Goal: Transaction & Acquisition: Purchase product/service

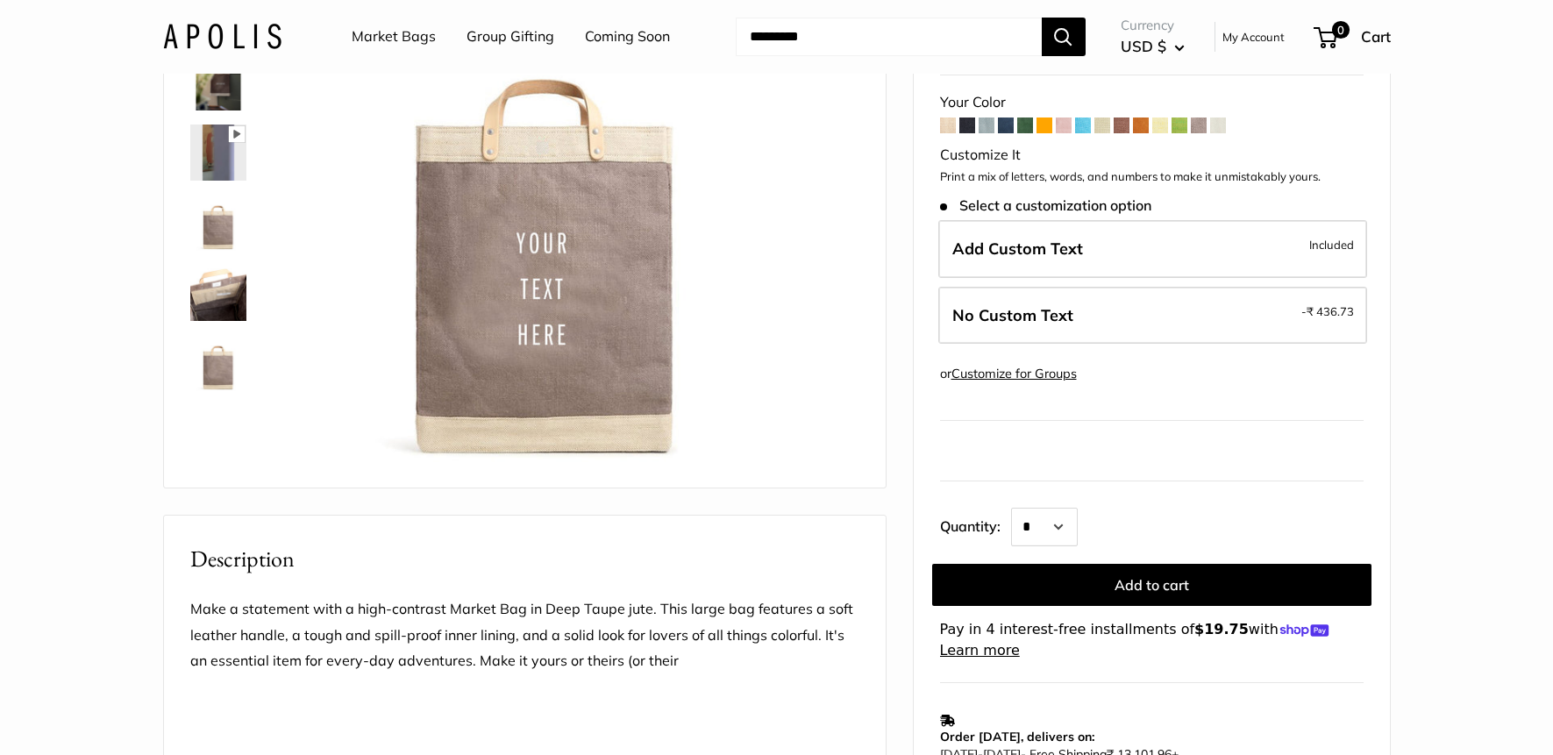
click at [406, 34] on link "Market Bags" at bounding box center [394, 37] width 84 height 26
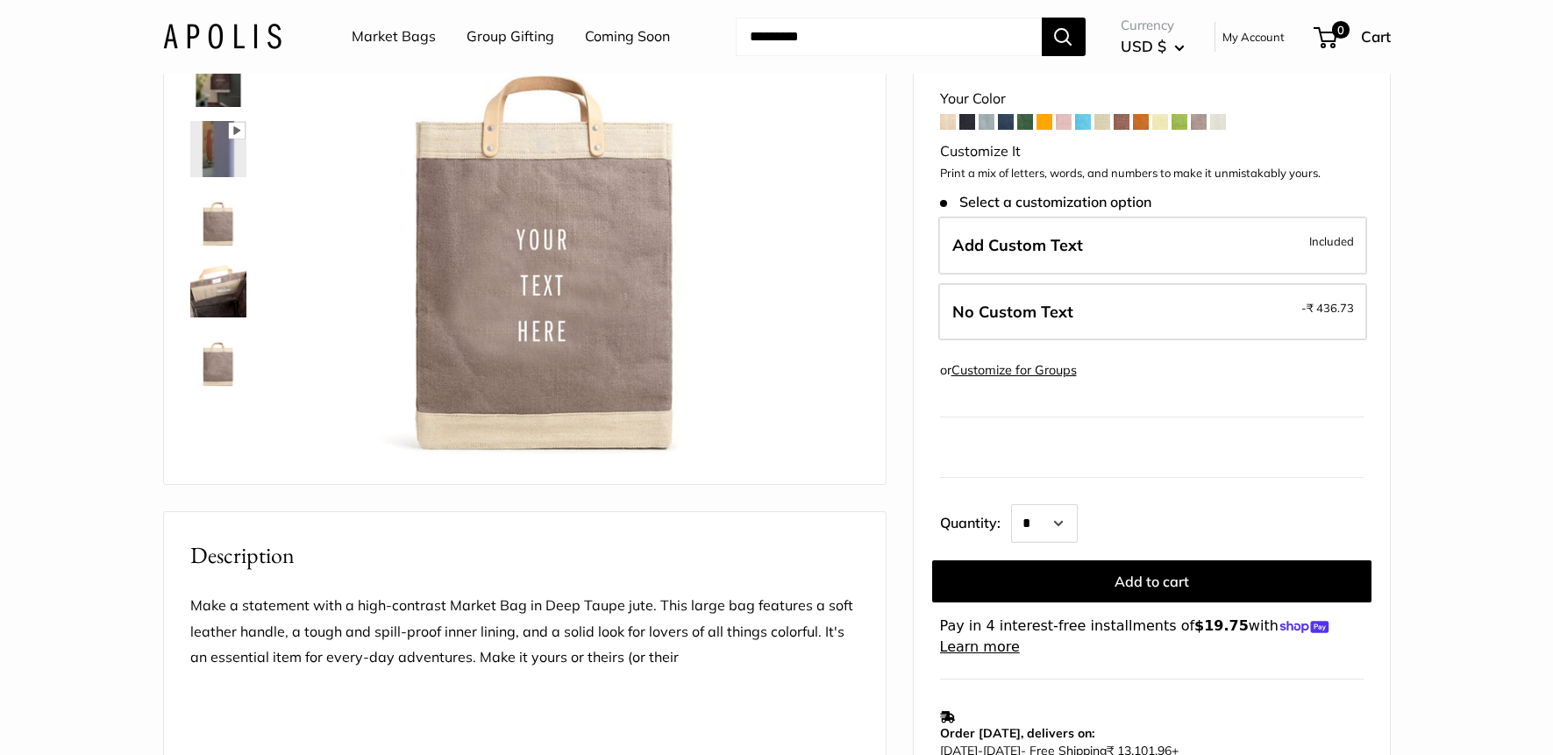
scroll to position [226, 0]
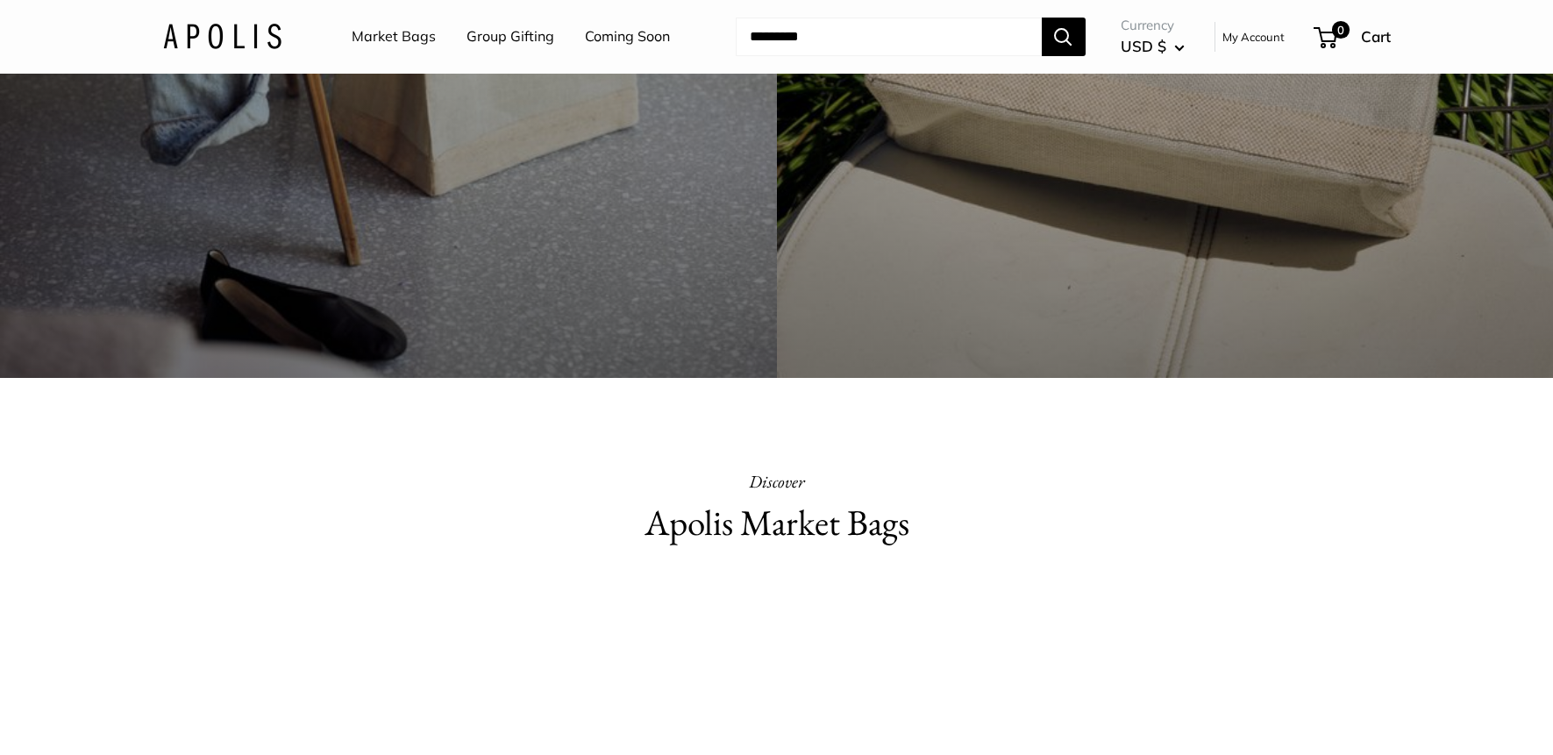
scroll to position [673, 0]
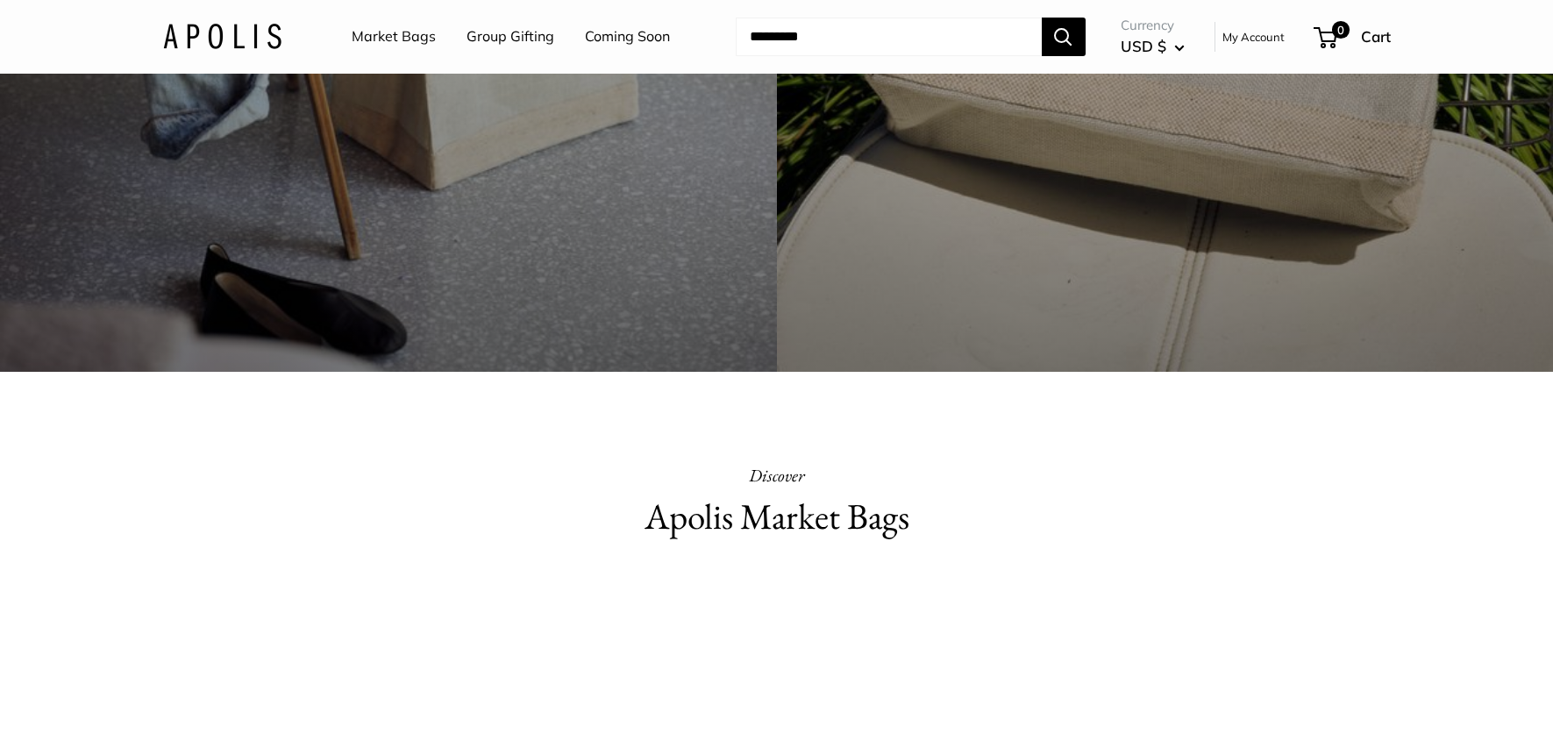
click at [401, 32] on link "Market Bags" at bounding box center [394, 37] width 84 height 26
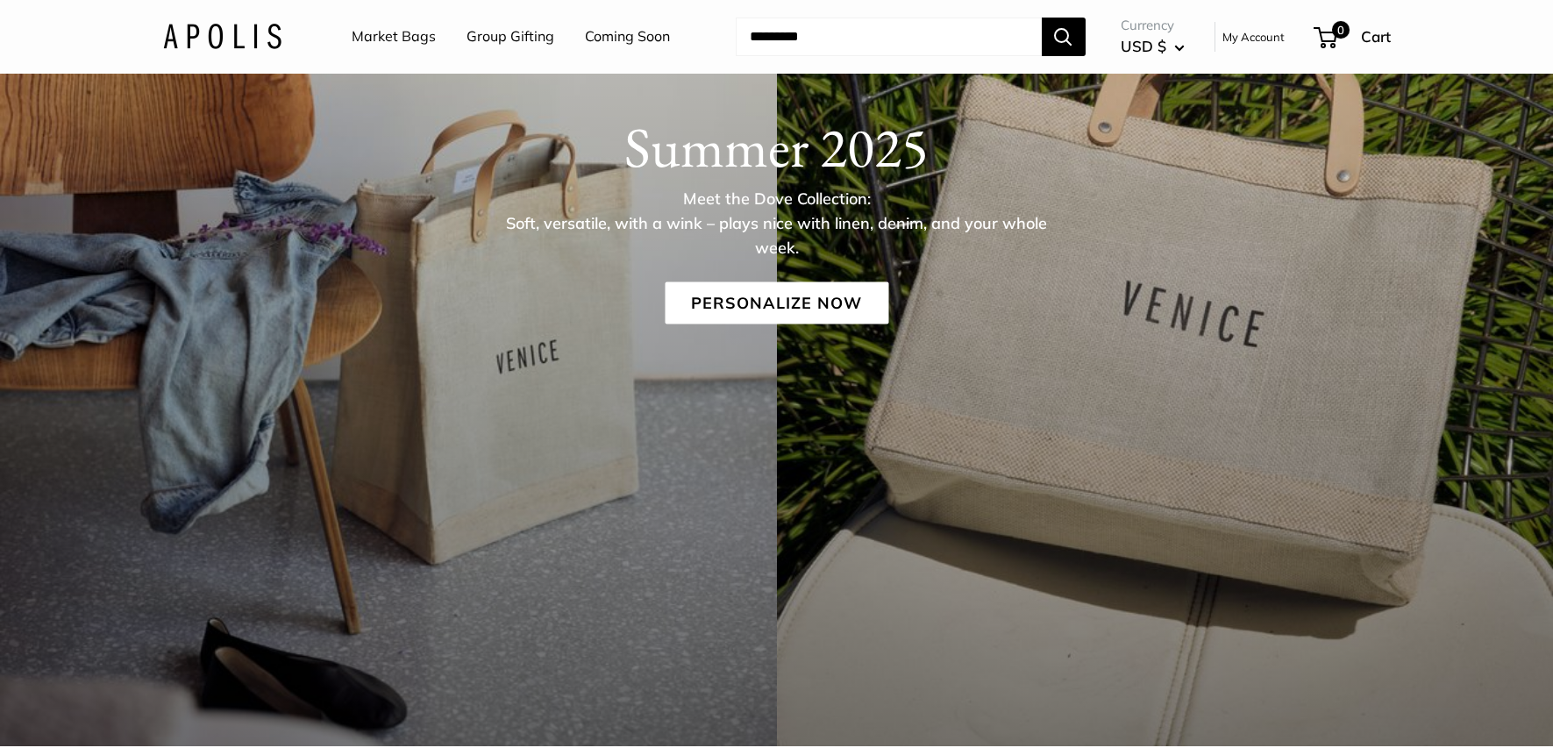
scroll to position [167, 0]
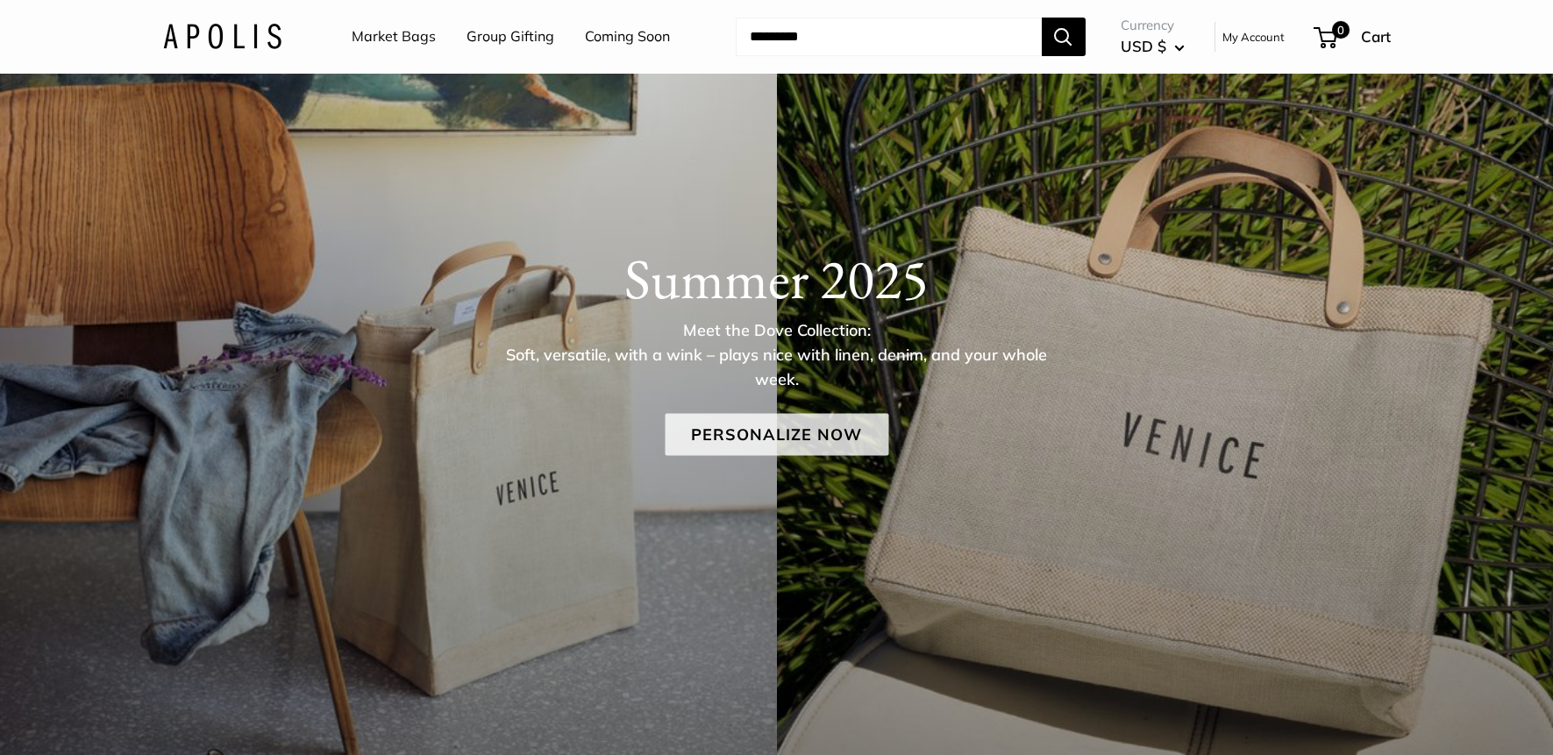
click at [817, 414] on link "Personalize Now" at bounding box center [777, 435] width 224 height 42
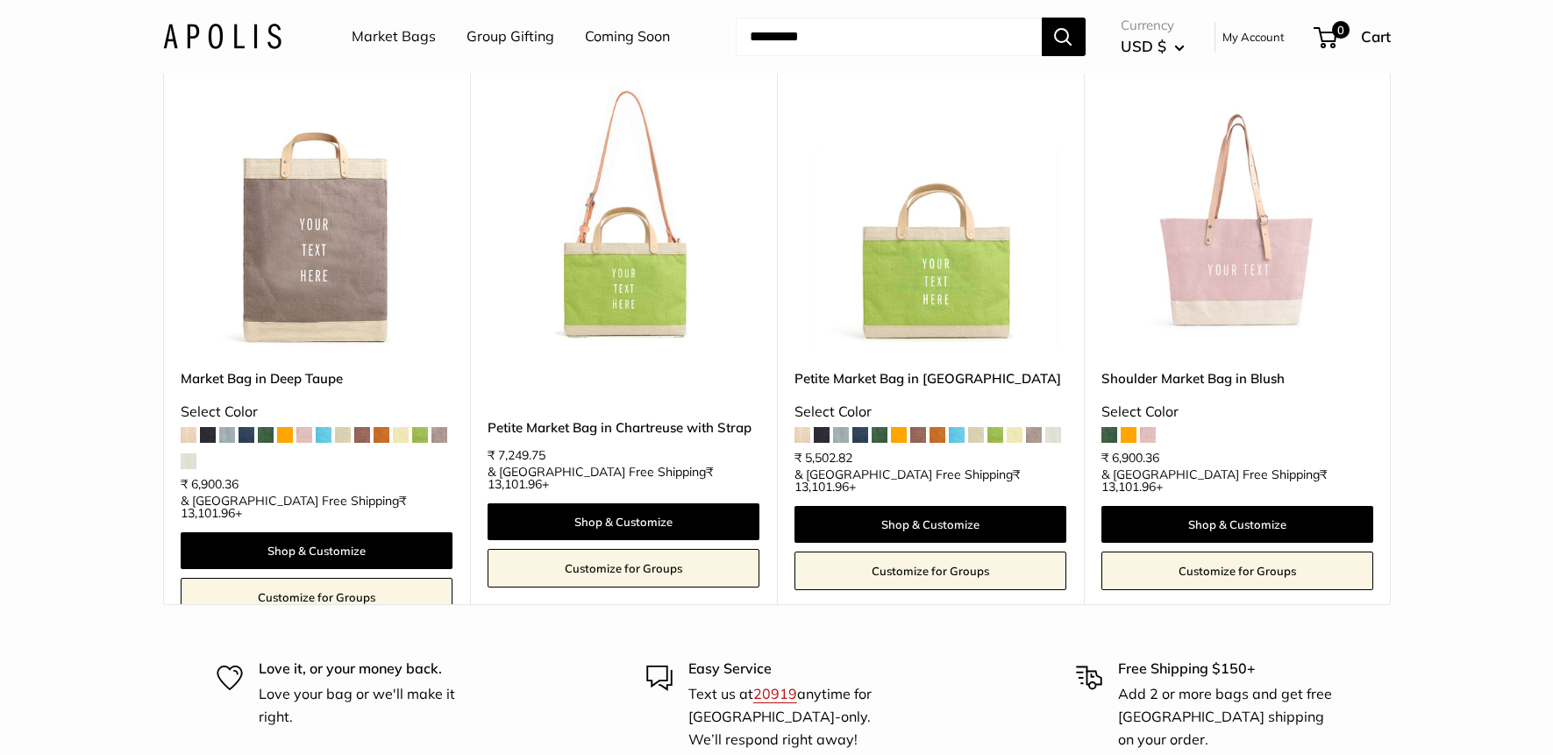
scroll to position [10635, 0]
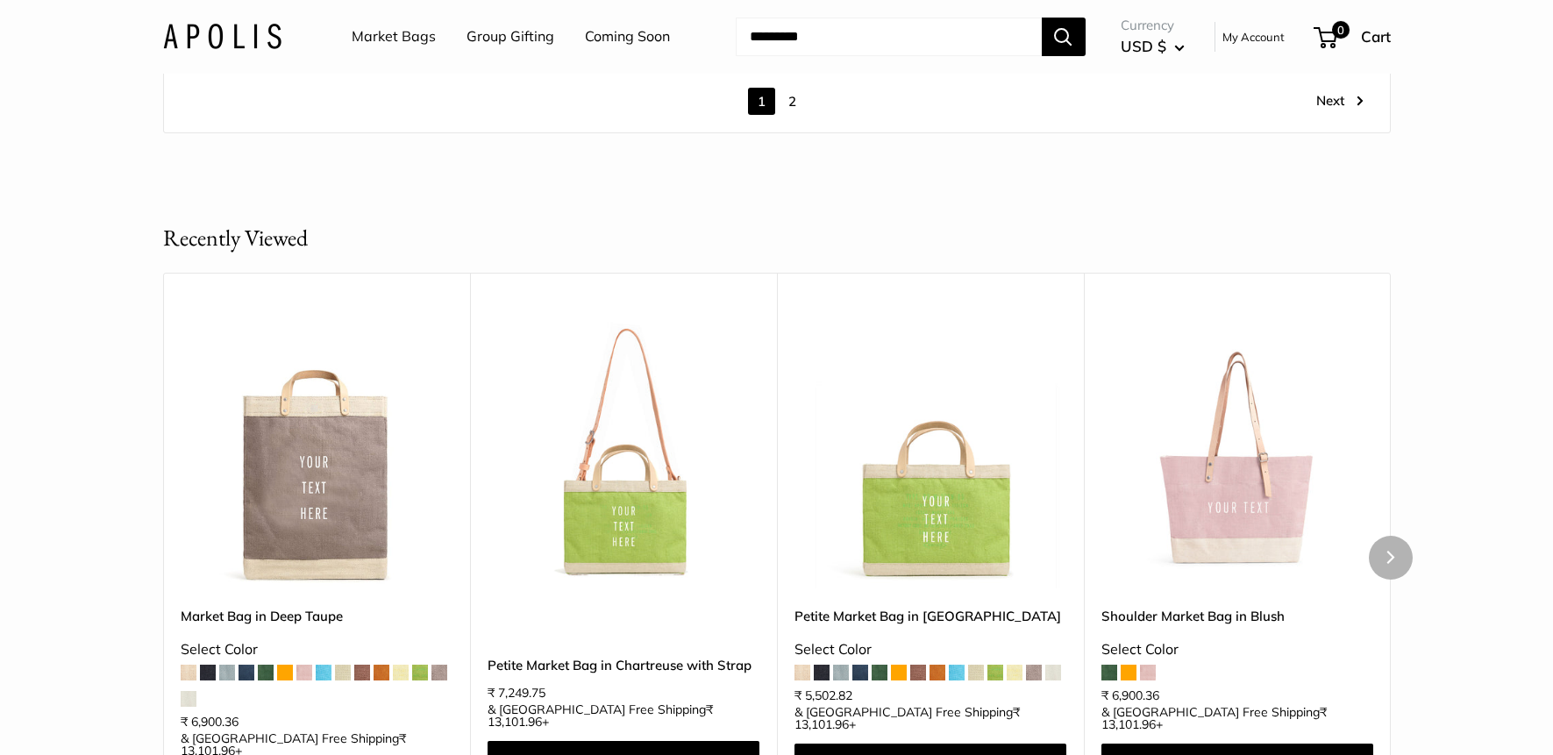
click at [0, 0] on img at bounding box center [0, 0] width 0 height 0
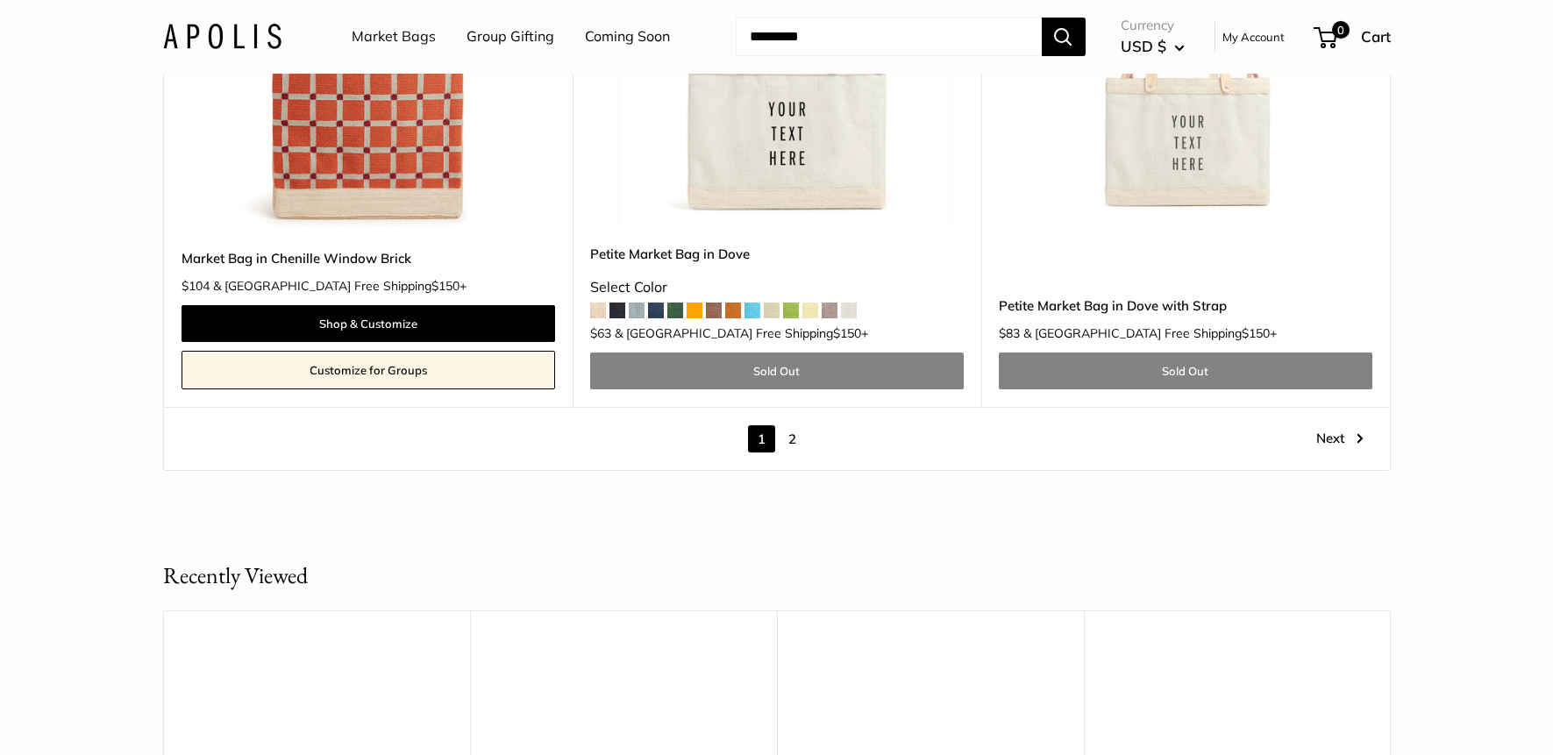
scroll to position [10297, 0]
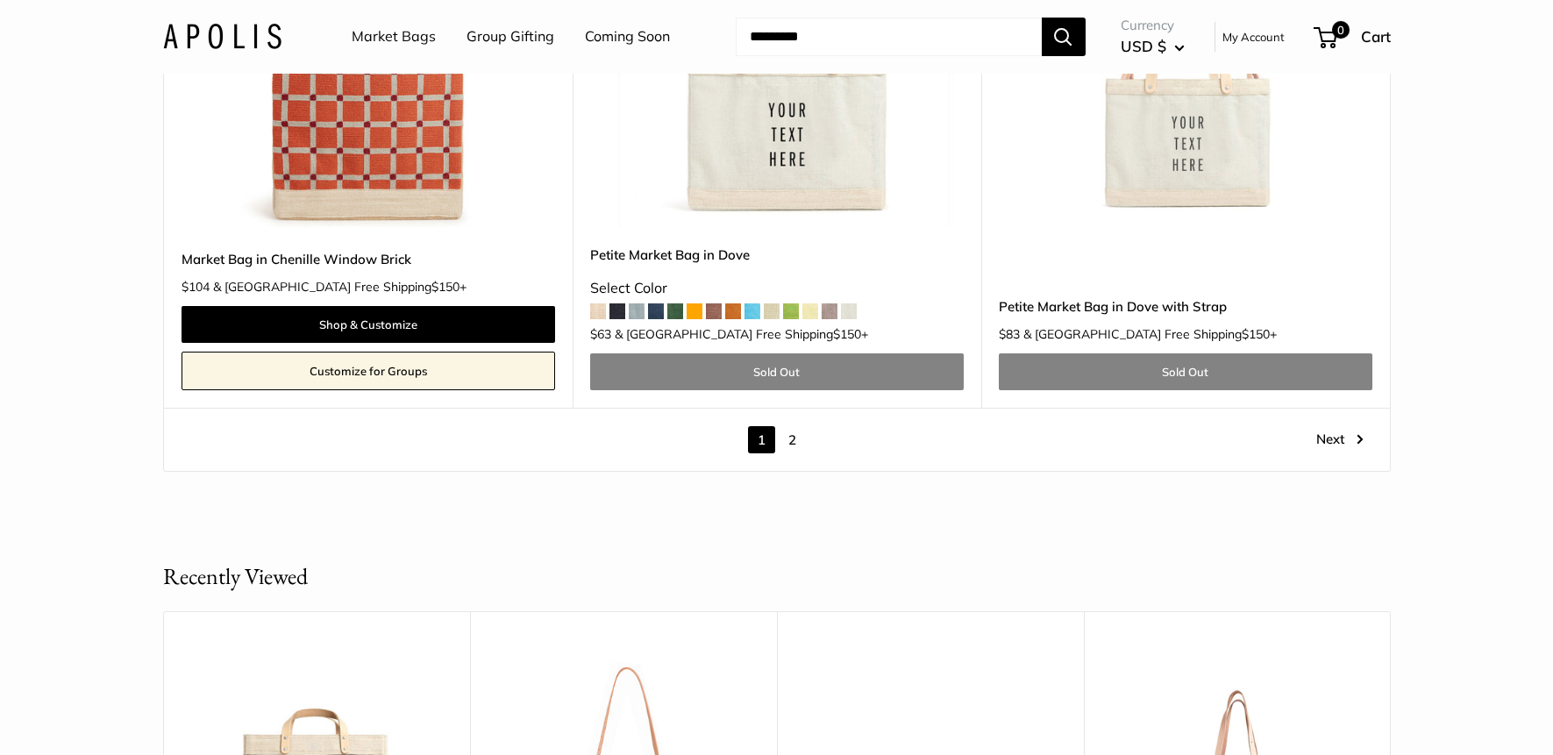
click at [0, 0] on img at bounding box center [0, 0] width 0 height 0
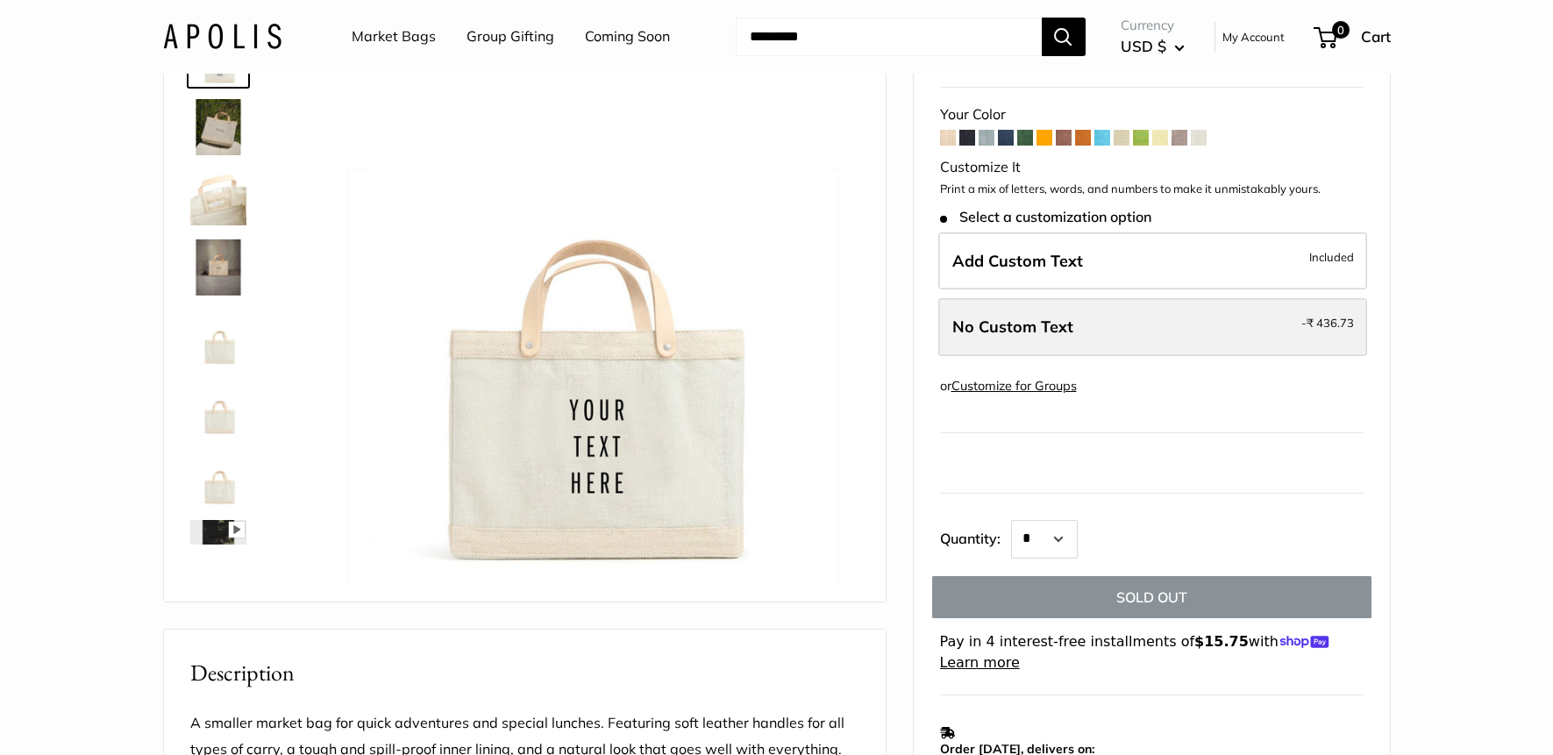
click at [1146, 325] on label "No Custom Text - ₹ 436.73" at bounding box center [1152, 327] width 429 height 58
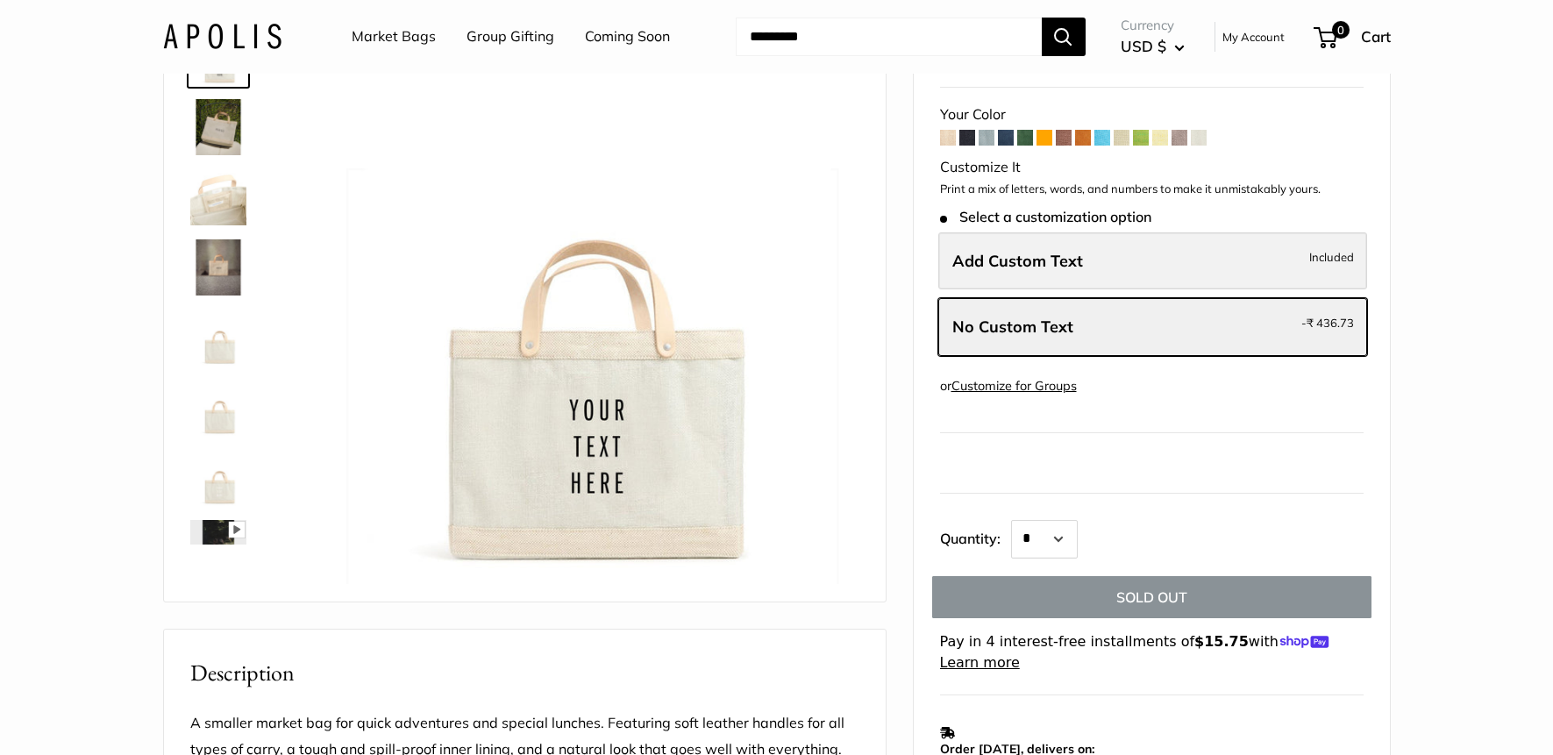
click at [1125, 265] on label "Add Custom Text Included" at bounding box center [1152, 261] width 429 height 58
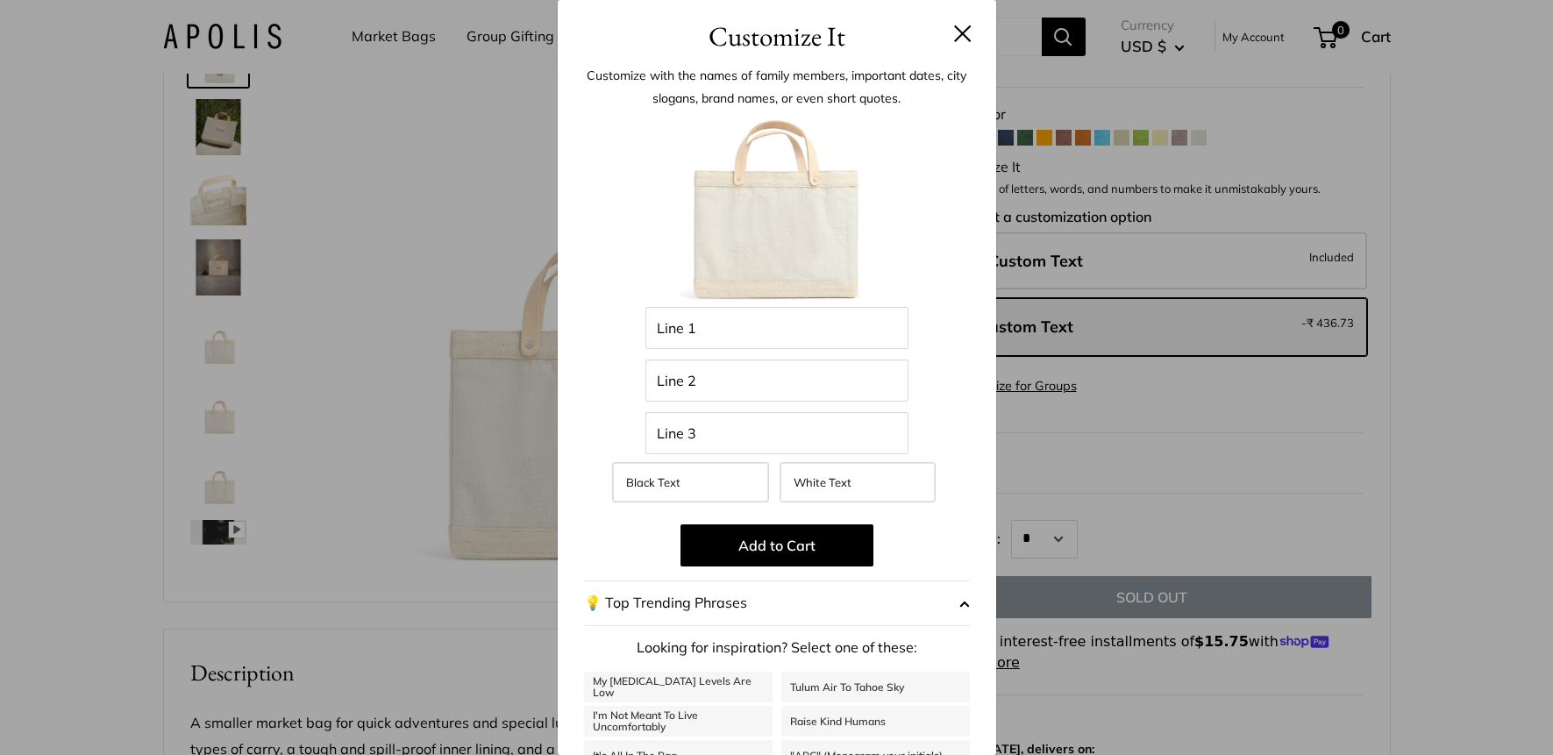
click at [960, 28] on button at bounding box center [963, 34] width 18 height 18
